Goal: Communication & Community: Answer question/provide support

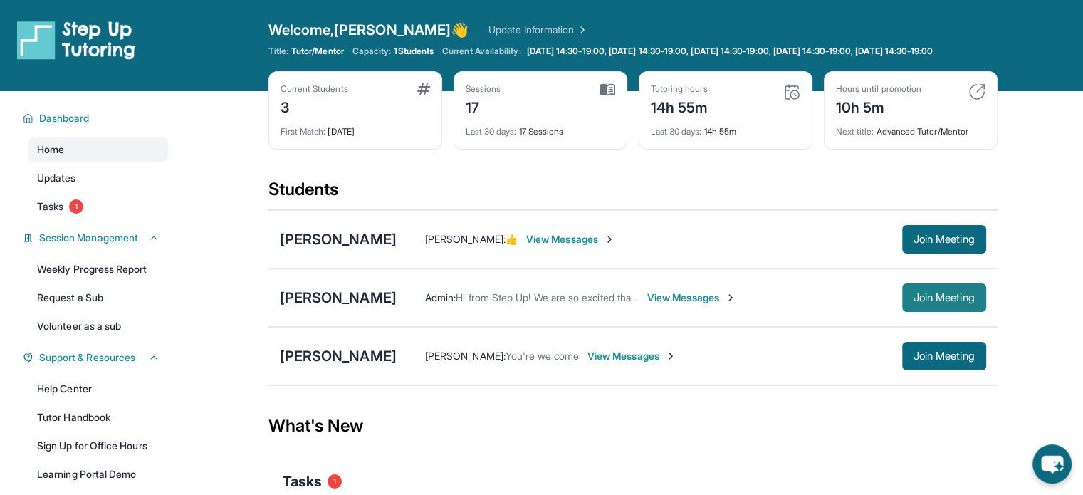
click at [981, 306] on button "Join Meeting" at bounding box center [944, 297] width 84 height 28
click at [328, 308] on div "[PERSON_NAME]" at bounding box center [338, 298] width 117 height 20
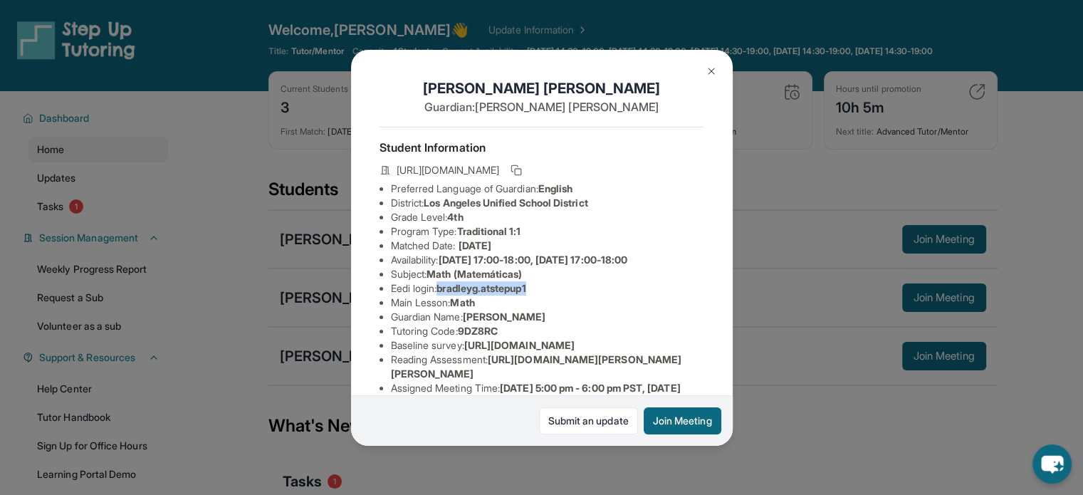
drag, startPoint x: 550, startPoint y: 298, endPoint x: 444, endPoint y: 303, distance: 106.2
click at [444, 295] on li "Eedi login : bradleyg.atstepup1" at bounding box center [547, 288] width 313 height 14
copy span "bradleyg.atstepup1"
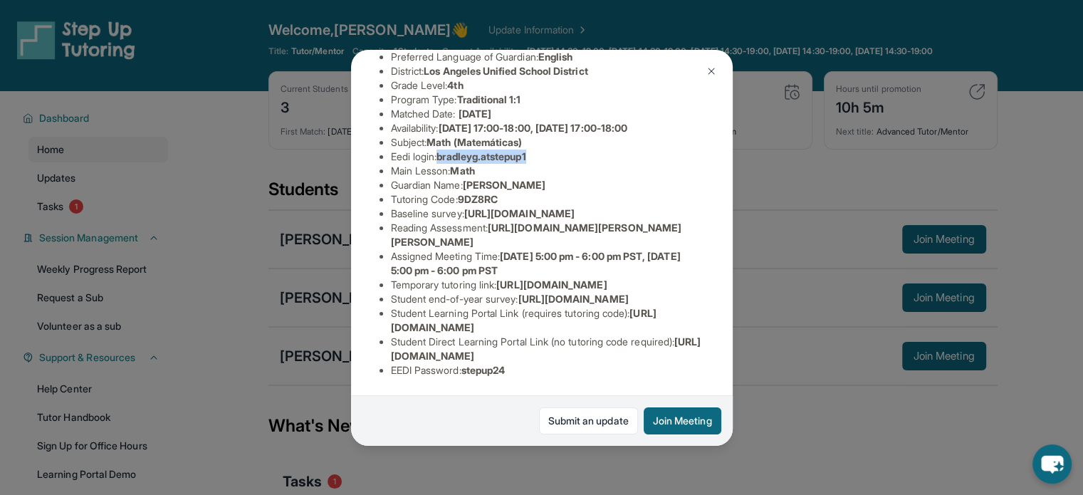
scroll to position [296, 0]
click at [795, 307] on div "Bradley Gonzalez Guardian: Yolanda Gonzalez Student Information https://student…" at bounding box center [541, 247] width 1083 height 495
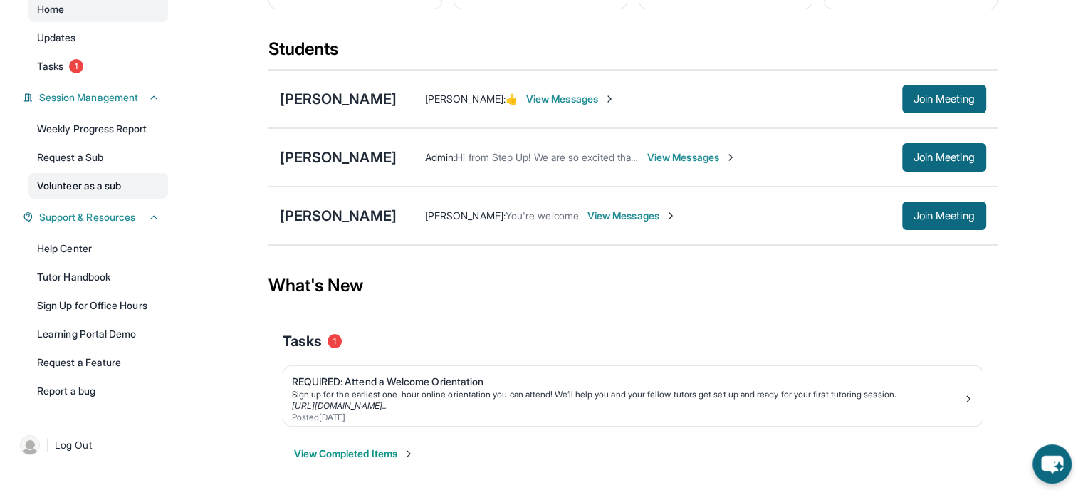
scroll to position [150, 0]
click at [705, 157] on span "View Messages" at bounding box center [691, 157] width 89 height 14
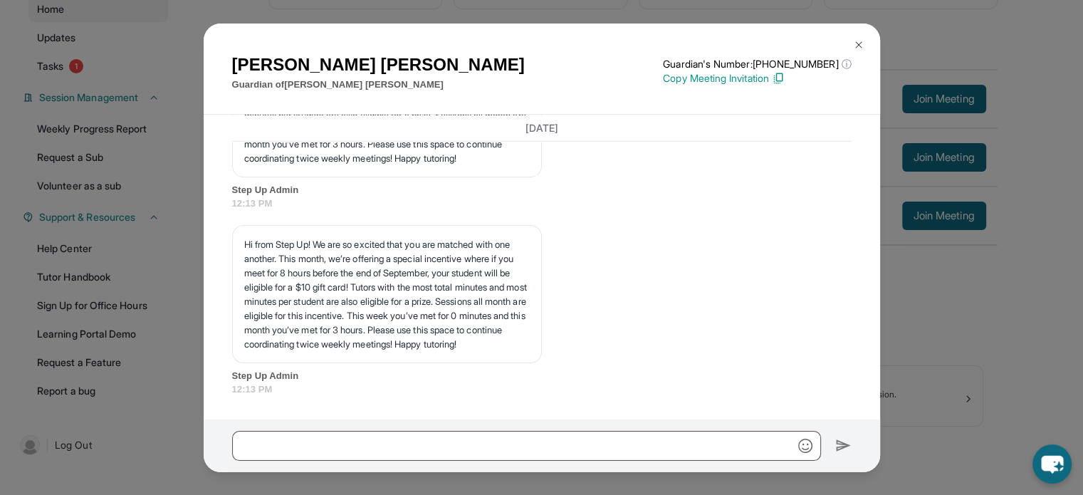
scroll to position [4969, 0]
click at [493, 438] on input "text" at bounding box center [526, 446] width 589 height 30
type input "*"
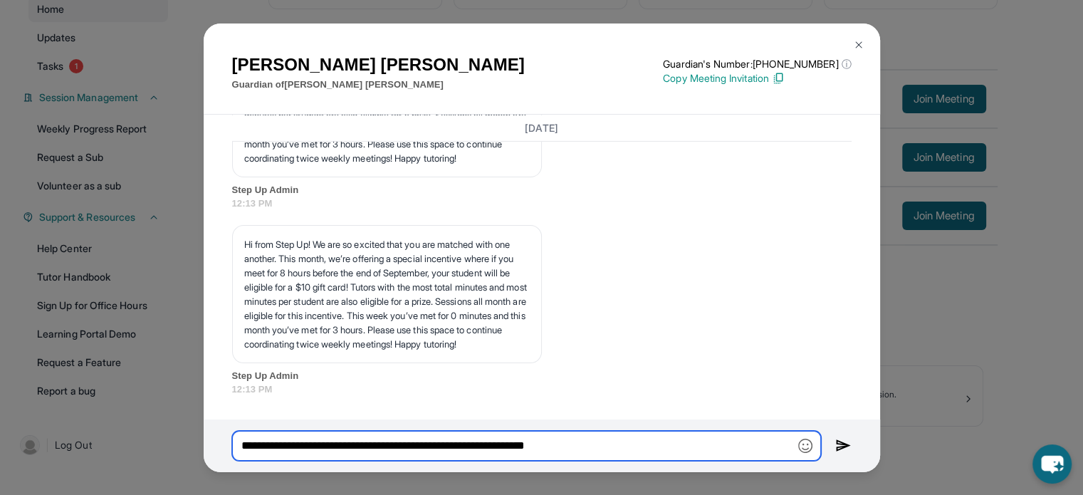
type input "**********"
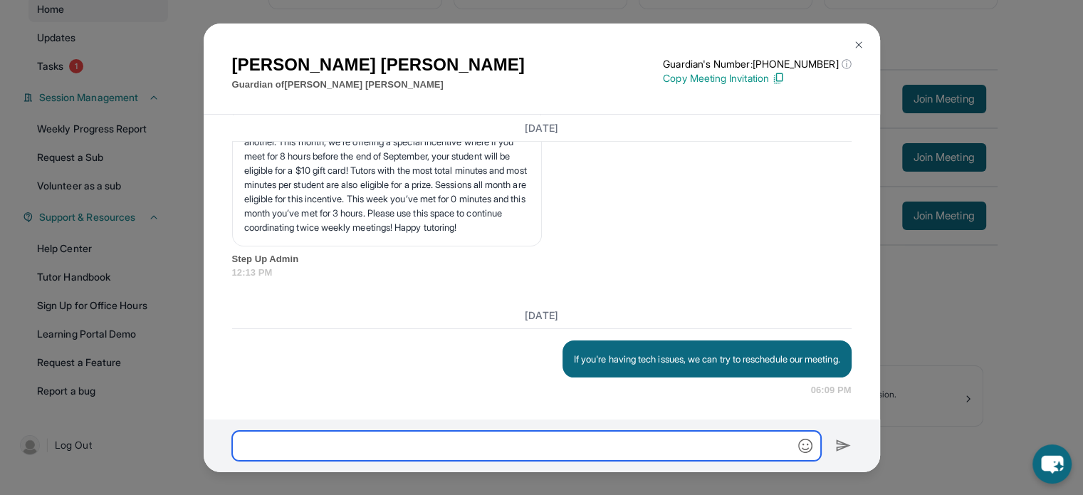
scroll to position [5101, 0]
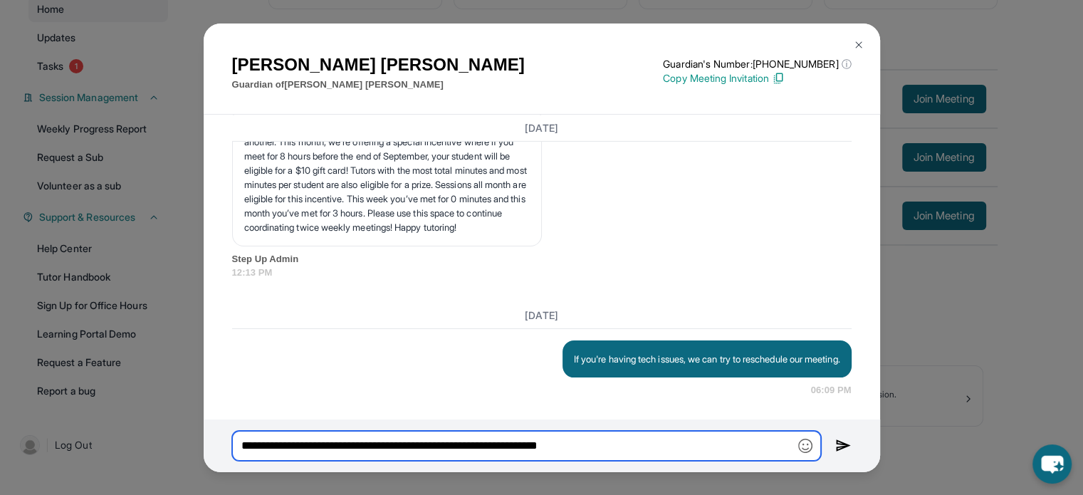
type input "**********"
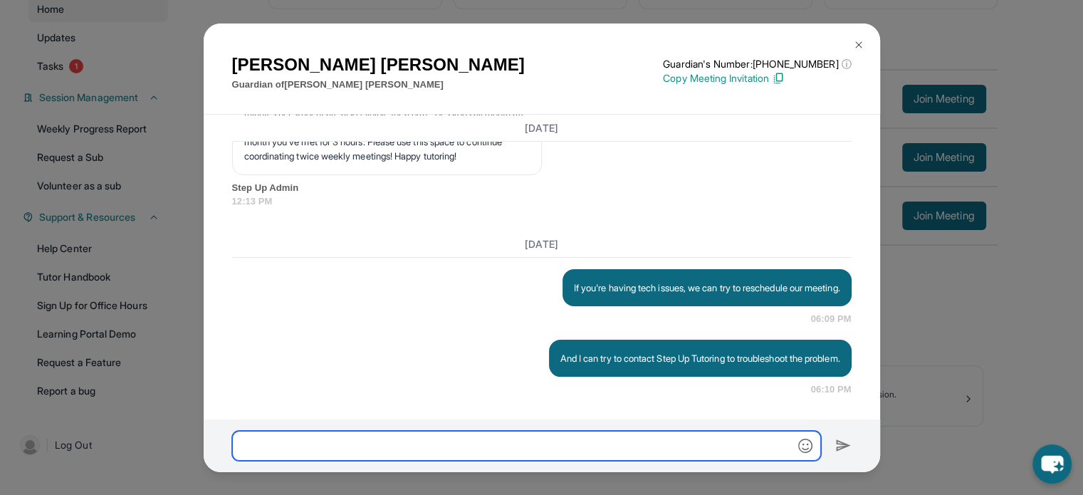
scroll to position [5185, 0]
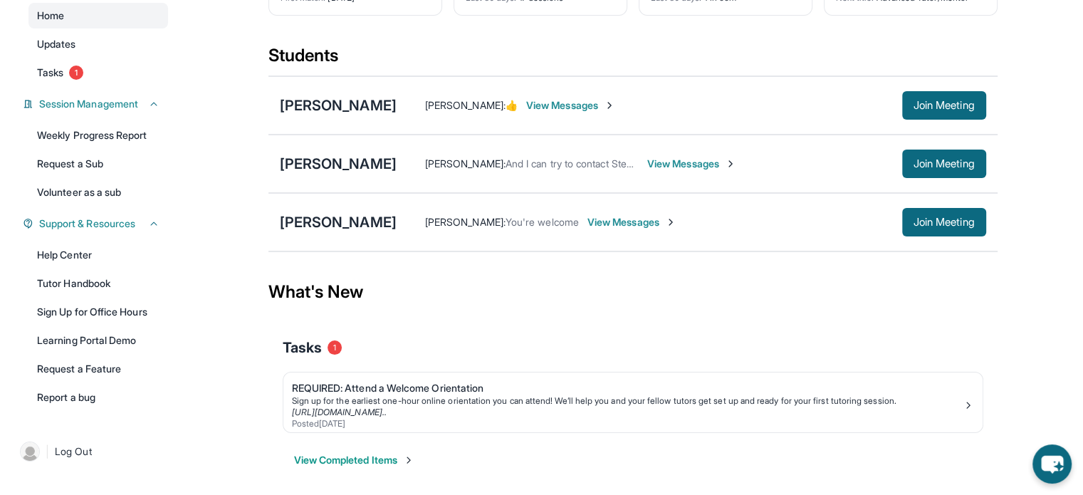
scroll to position [150, 0]
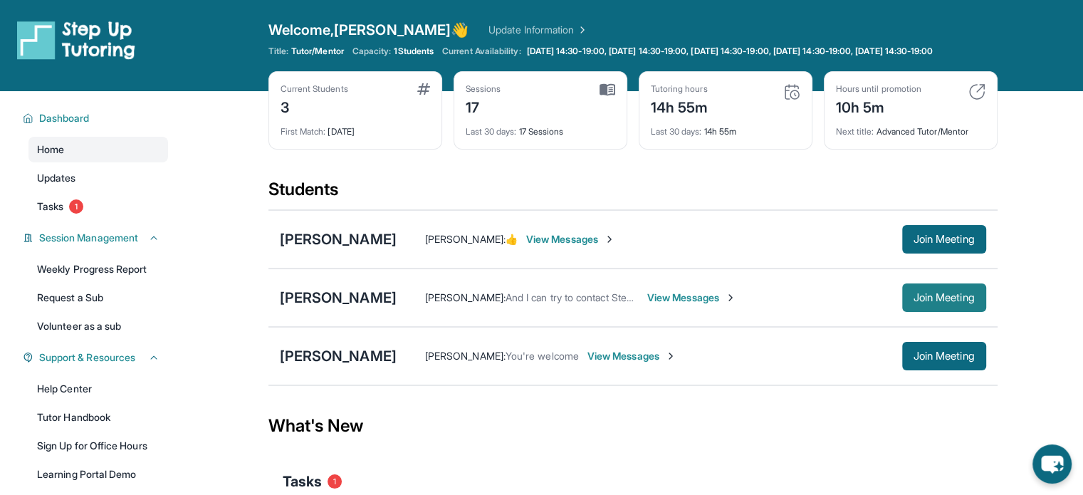
click at [955, 302] on span "Join Meeting" at bounding box center [943, 297] width 61 height 9
click at [682, 305] on span "View Messages" at bounding box center [691, 297] width 89 height 14
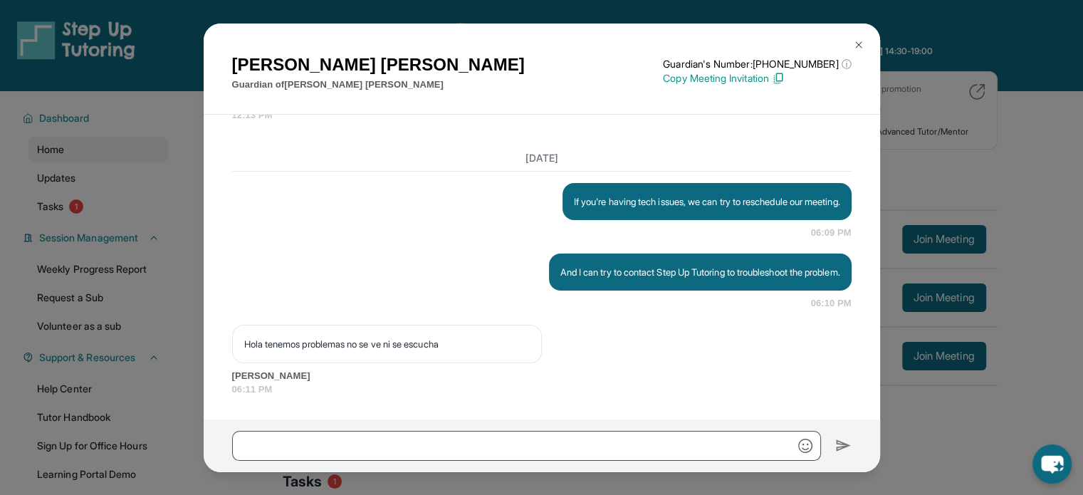
scroll to position [5272, 0]
drag, startPoint x: 510, startPoint y: 325, endPoint x: 182, endPoint y: 307, distance: 328.7
click at [182, 307] on div "Yolanda Gonzalez Guardian of Bradley Gonzalez Guardian's Number: +16283484657 ⓘ…" at bounding box center [541, 247] width 1083 height 495
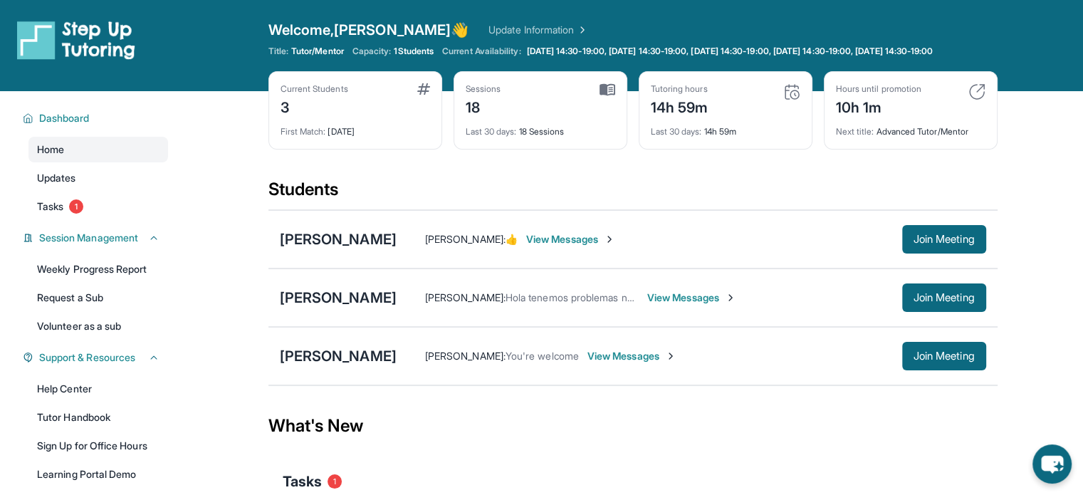
click at [699, 305] on span "View Messages" at bounding box center [691, 297] width 89 height 14
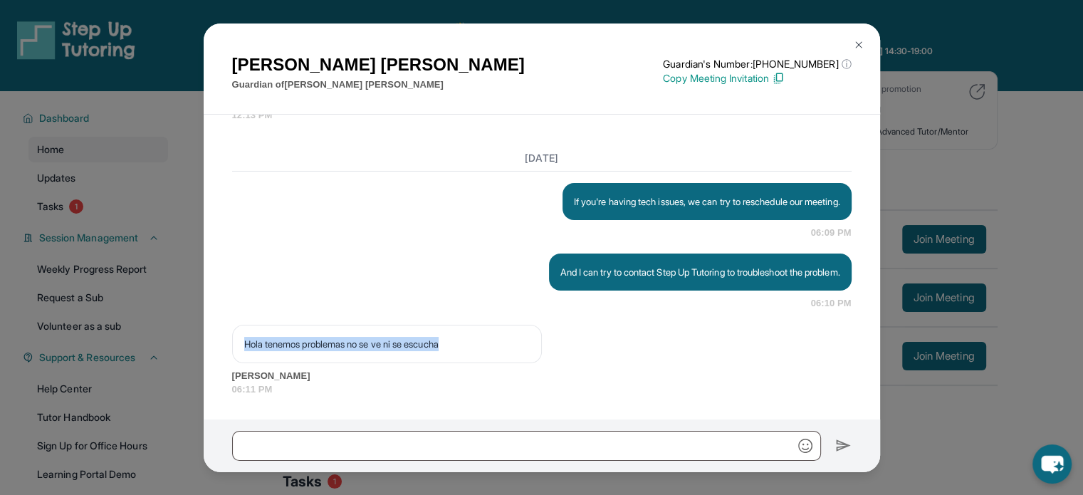
drag, startPoint x: 490, startPoint y: 323, endPoint x: 244, endPoint y: 324, distance: 246.4
click at [244, 325] on div "Hola tenemos problemas no se ve ni se escucha" at bounding box center [387, 344] width 310 height 38
copy p "Hola tenemos problemas no se ve ni se escucha"
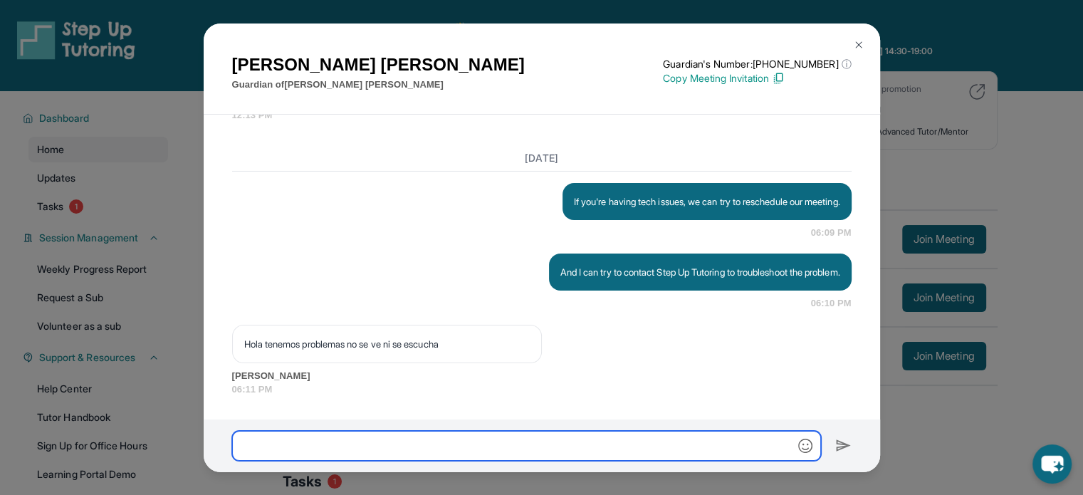
click at [464, 444] on input "text" at bounding box center [526, 446] width 589 height 30
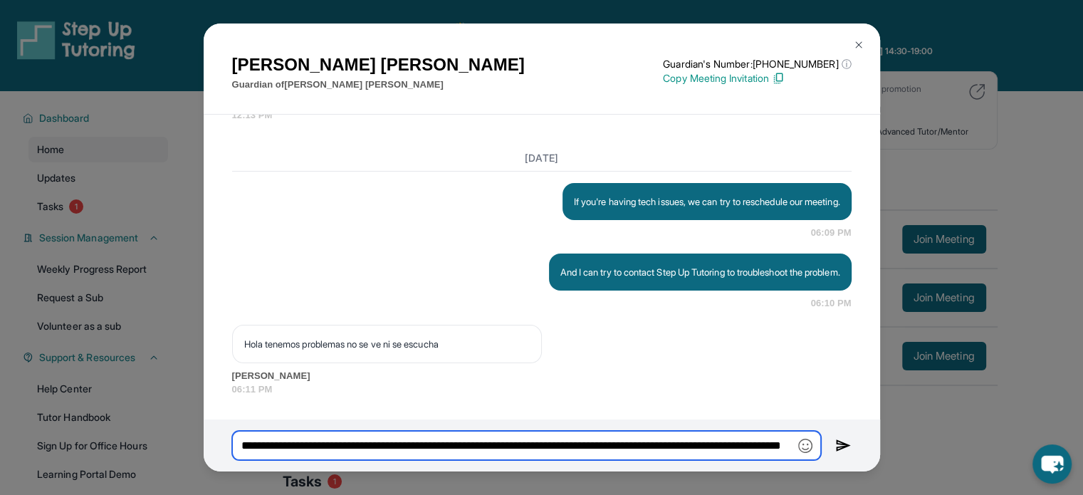
scroll to position [0, 112]
type input "**********"
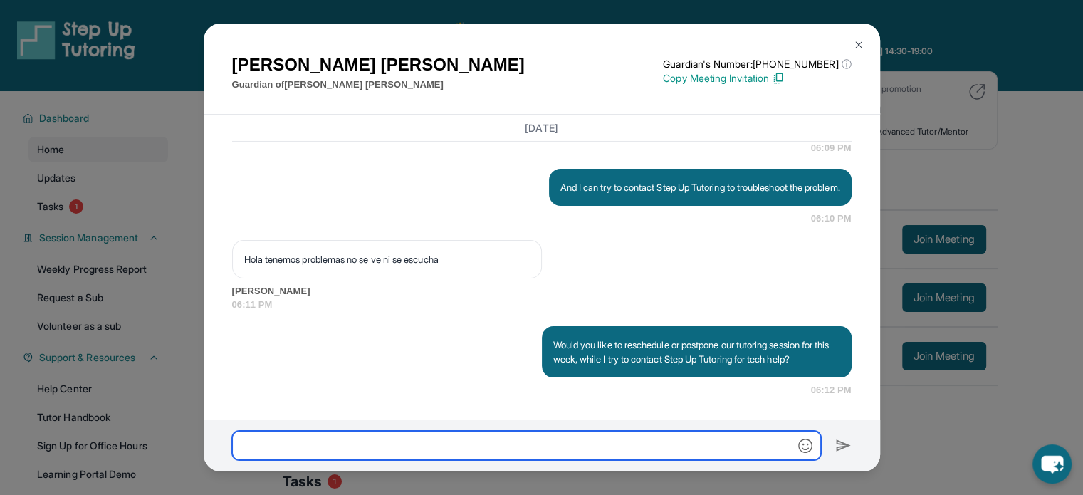
scroll to position [5371, 0]
click at [943, 290] on div "[PERSON_NAME] Guardian of [PERSON_NAME] Guardian's Number: [PHONE_NUMBER] ⓘ Thi…" at bounding box center [541, 247] width 1083 height 495
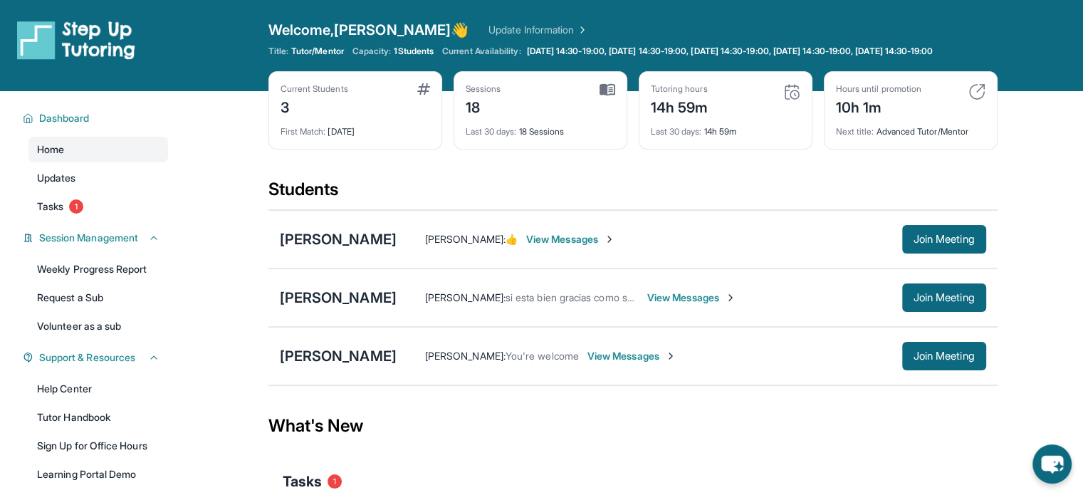
click at [662, 303] on span "View Messages" at bounding box center [691, 297] width 89 height 14
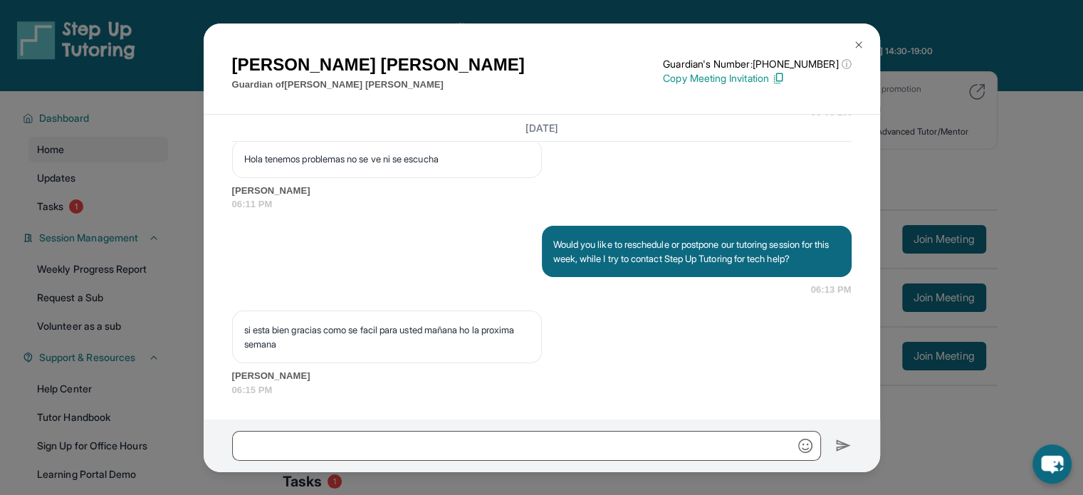
scroll to position [5471, 0]
drag, startPoint x: 399, startPoint y: 325, endPoint x: 238, endPoint y: 279, distance: 167.2
click at [238, 279] on div "[DATE] If you're having tech issues, we can try to reschedule our meeting. 06:0…" at bounding box center [541, 178] width 619 height 437
click at [319, 327] on p "si esta bien gracias como se facil para usted mañana ho la proxima semana" at bounding box center [387, 337] width 286 height 28
drag, startPoint x: 353, startPoint y: 333, endPoint x: 237, endPoint y: 304, distance: 119.7
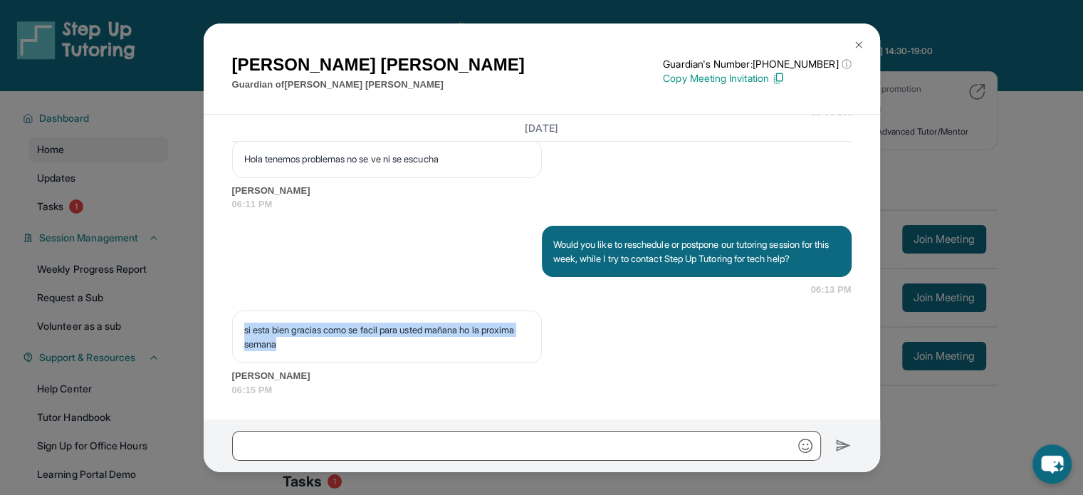
click at [237, 310] on div "si esta bien gracias como se facil para usted mañana ho la proxima semana" at bounding box center [387, 336] width 310 height 53
copy p "si esta bien gracias como se facil para usted mañana ho la proxima semana"
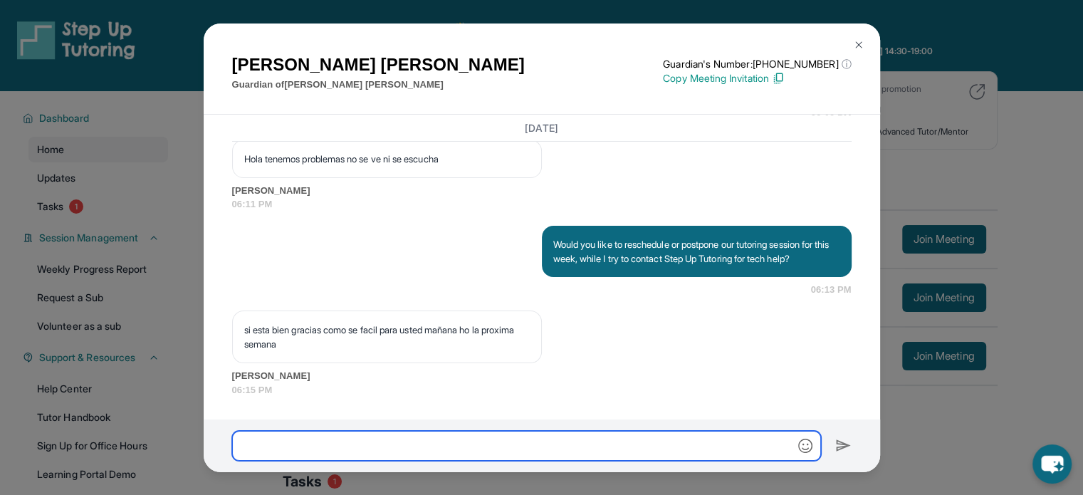
click at [387, 441] on input "text" at bounding box center [526, 446] width 589 height 30
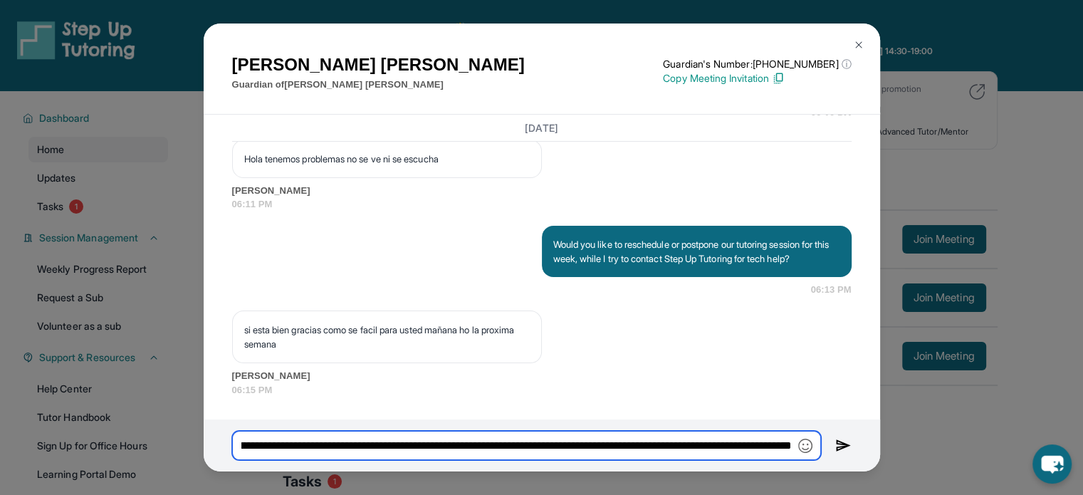
type input "**********"
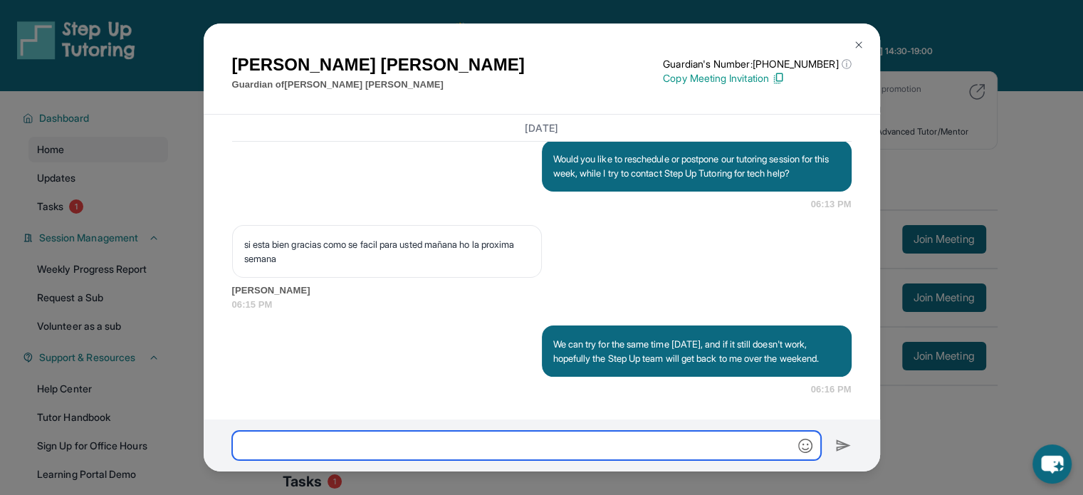
scroll to position [5570, 0]
click at [1017, 68] on div "Yolanda Gonzalez Guardian of Bradley Gonzalez Guardian's Number: +16283484657 ⓘ…" at bounding box center [541, 247] width 1083 height 495
